Goal: Information Seeking & Learning: Learn about a topic

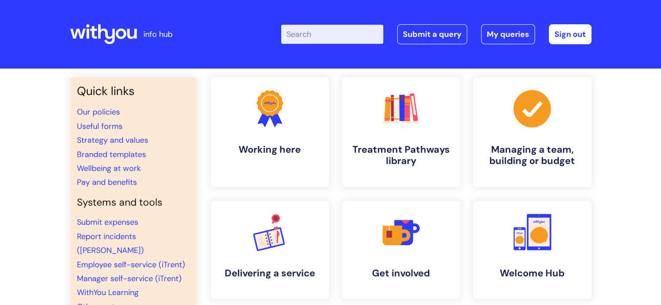
click at [349, 37] on input "Enter your search term here..." at bounding box center [332, 34] width 102 height 19
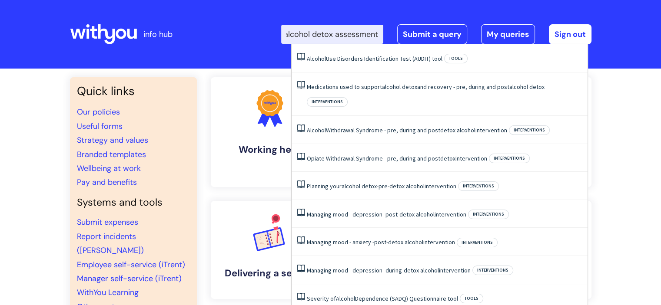
scroll to position [0, 12]
type input "alcohol detox assessment"
click button "Search" at bounding box center [0, 0] width 0 height 0
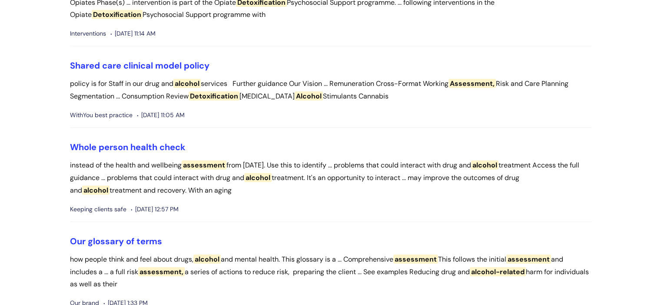
scroll to position [2312, 0]
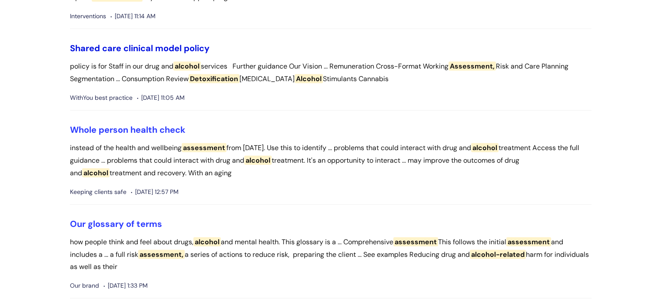
click at [196, 48] on link "Shared care clinical model policy" at bounding box center [139, 48] width 139 height 11
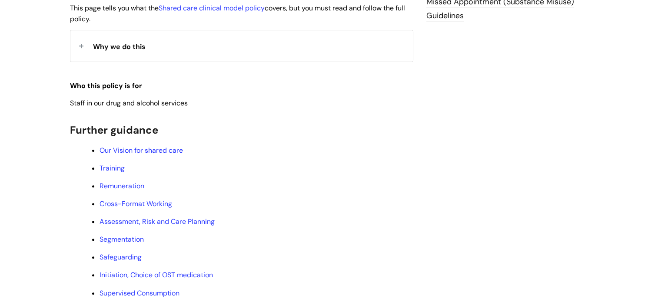
scroll to position [261, 0]
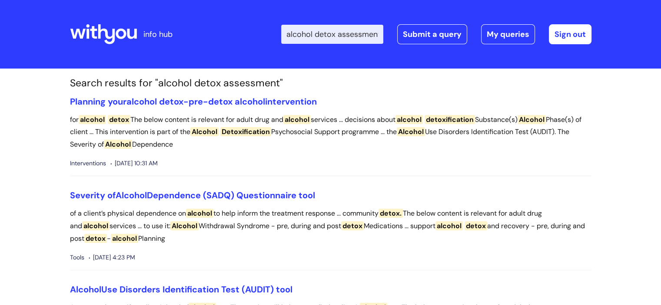
click at [297, 30] on input "alcohol detox assessment" at bounding box center [332, 34] width 102 height 19
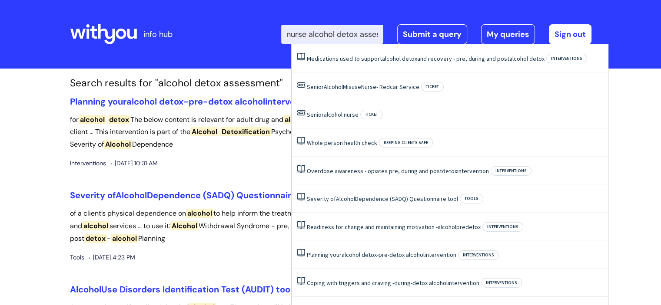
type input "nurse alcohol detox assessment"
click button "Search" at bounding box center [0, 0] width 0 height 0
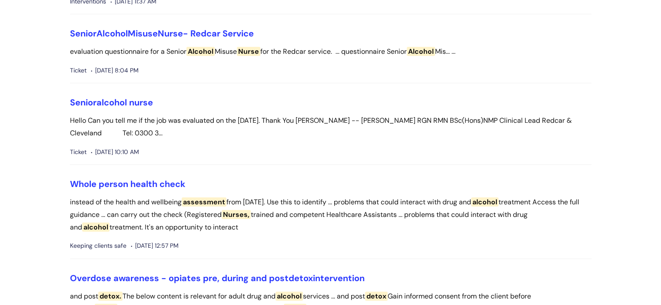
scroll to position [174, 0]
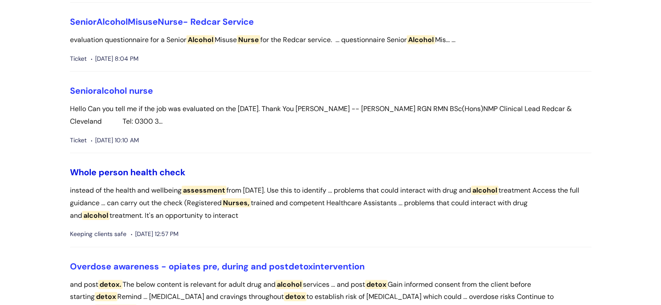
click at [157, 173] on link "Whole person health check" at bounding box center [128, 172] width 116 height 11
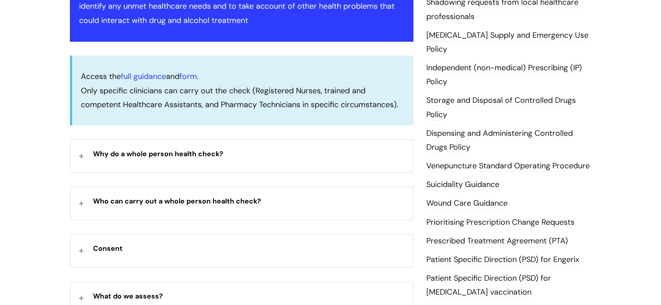
scroll to position [209, 0]
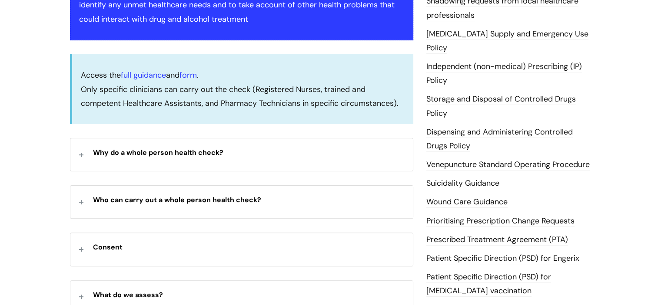
click at [78, 252] on div "Consent" at bounding box center [241, 249] width 342 height 33
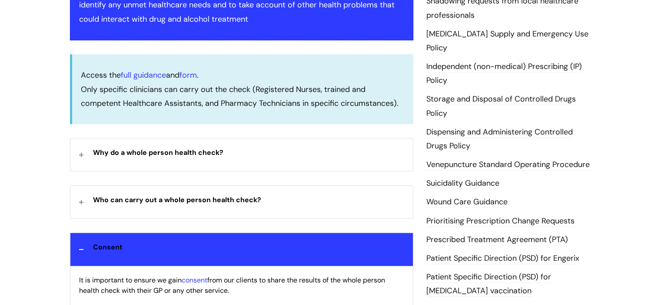
click at [82, 200] on div "Who can carry out a whole person health check?" at bounding box center [241, 202] width 342 height 33
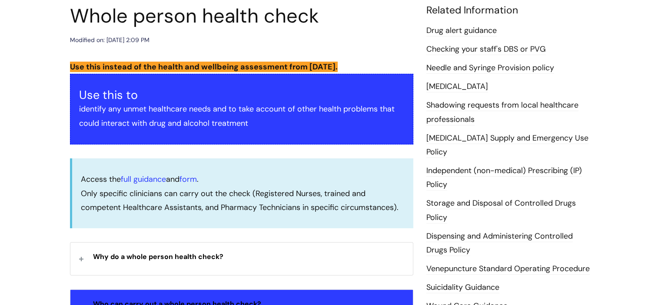
scroll to position [87, 0]
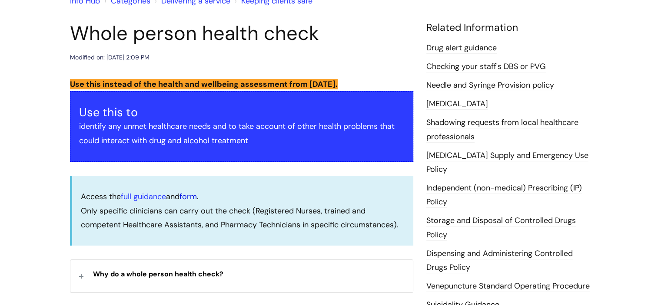
click at [191, 197] on link "form" at bounding box center [187, 197] width 17 height 10
